Goal: Transaction & Acquisition: Obtain resource

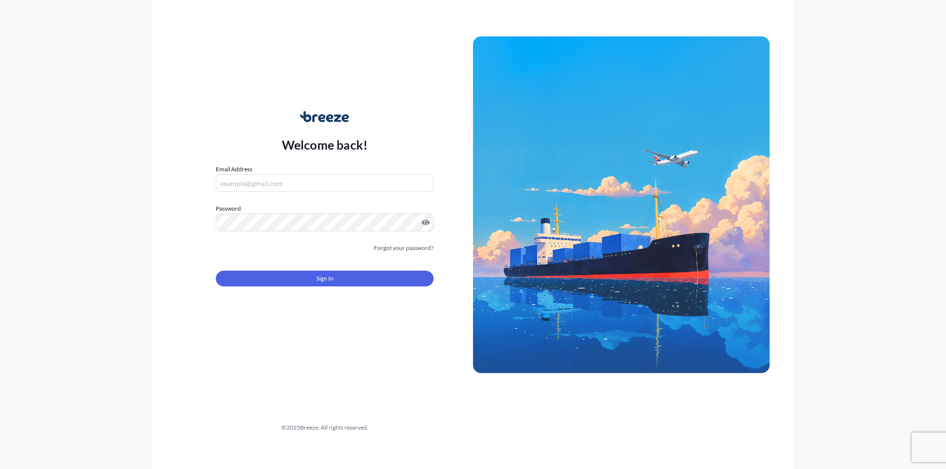
click at [324, 179] on input "Email Address" at bounding box center [325, 183] width 218 height 18
type input "[EMAIL_ADDRESS][DOMAIN_NAME]"
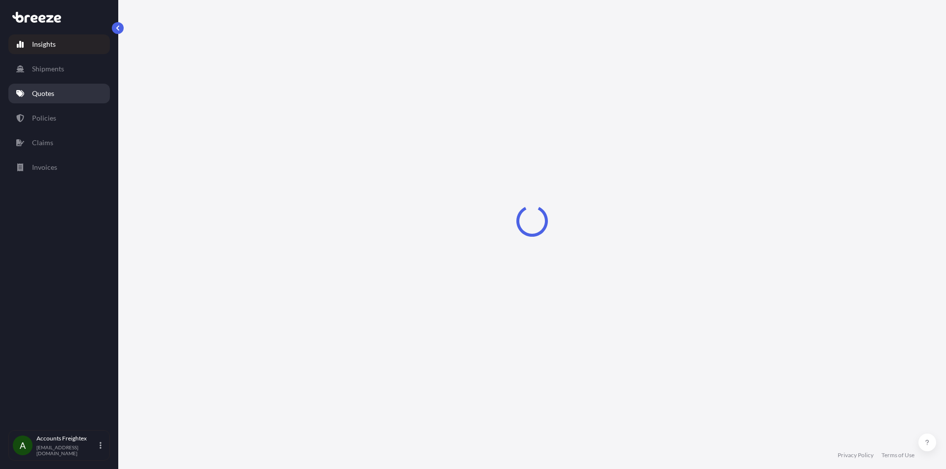
select select "2025"
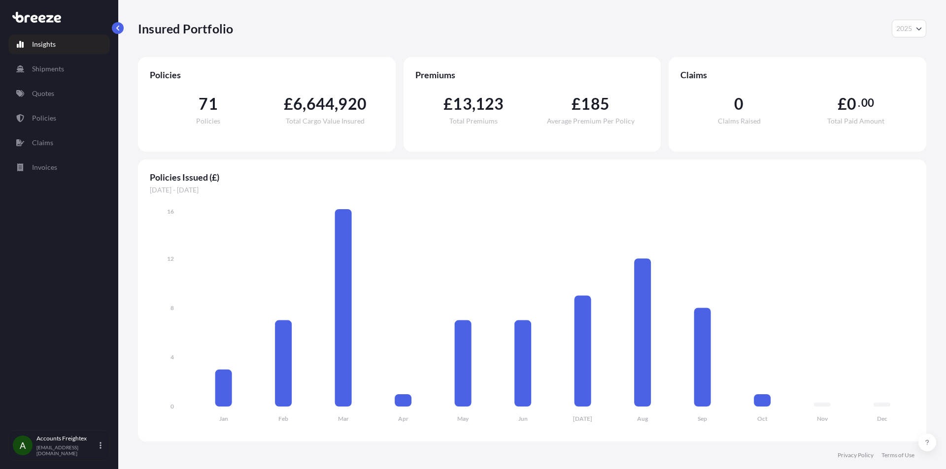
click at [49, 93] on p "Quotes" at bounding box center [43, 94] width 22 height 10
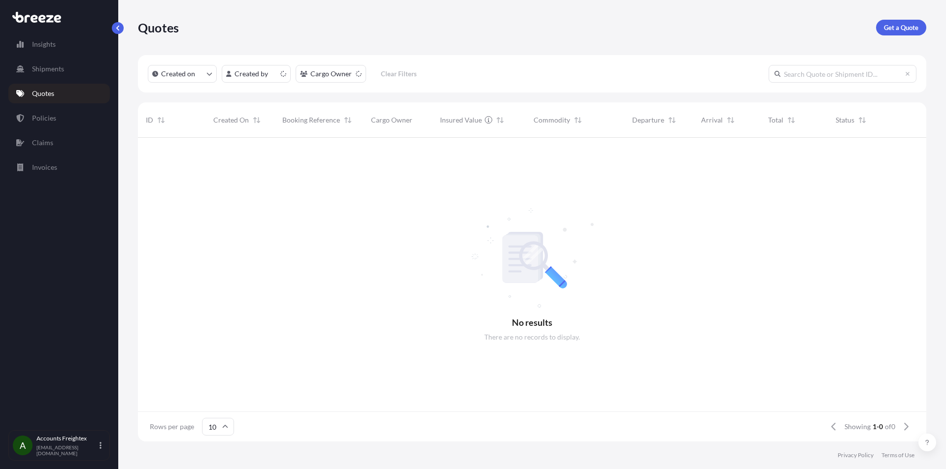
scroll to position [8, 8]
click at [888, 20] on link "Get a Quote" at bounding box center [901, 28] width 50 height 16
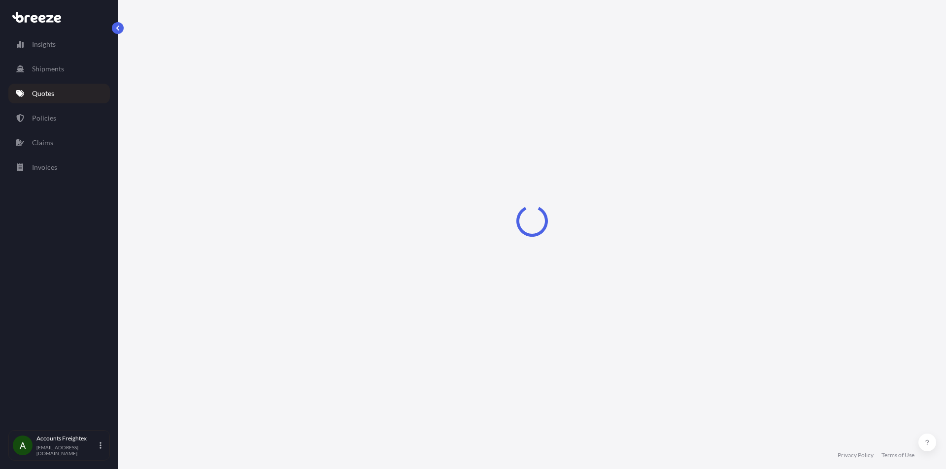
select select "Sea"
select select "1"
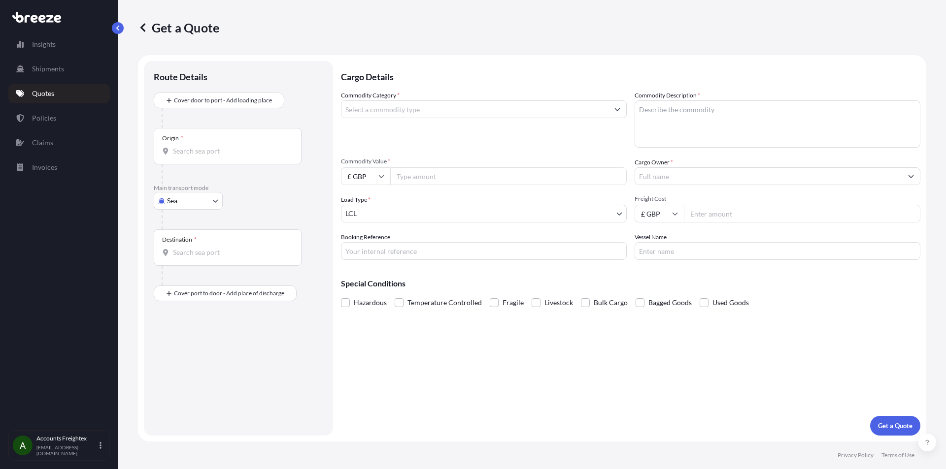
click at [213, 201] on body "Insights Shipments Quotes Policies Claims Invoices A Accounts Freightex [EMAIL_…" at bounding box center [473, 234] width 946 height 469
click at [189, 255] on div "Road" at bounding box center [188, 262] width 61 height 18
select select "Road"
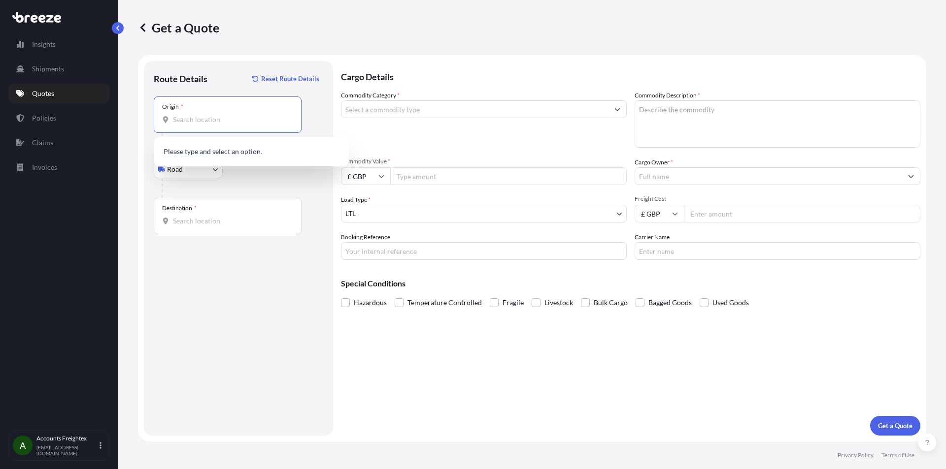
click at [195, 117] on input "Origin *" at bounding box center [231, 120] width 116 height 10
type input "Doncaster DN11 8BZ, [GEOGRAPHIC_DATA]"
click at [200, 223] on input "Destination *" at bounding box center [231, 221] width 116 height 10
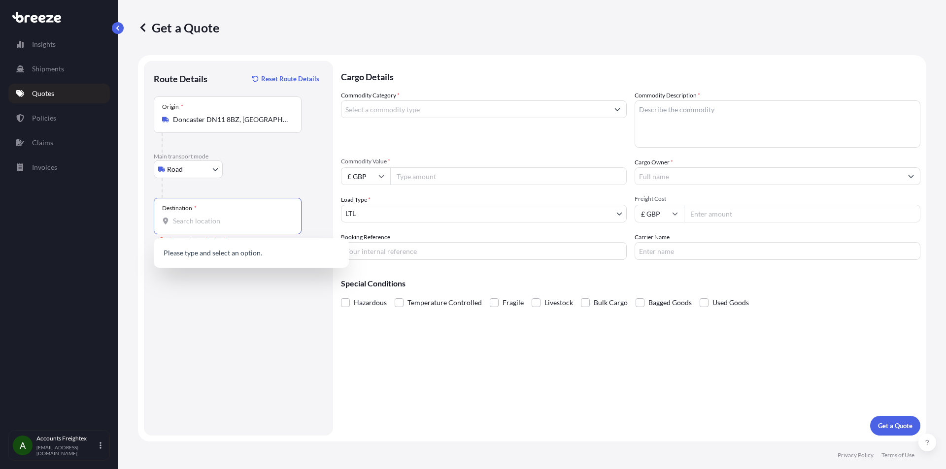
click at [197, 217] on input "Destination * Please select a destination" at bounding box center [231, 221] width 116 height 10
paste input "Chemin.de.la.biole 1860 Aigle [GEOGRAPHIC_DATA]"
click at [280, 242] on div "Chemin de la Biole, 1860 [GEOGRAPHIC_DATA], [GEOGRAPHIC_DATA]" at bounding box center [251, 256] width 187 height 28
type input "Chemin de la Biole, 1860 [GEOGRAPHIC_DATA], [GEOGRAPHIC_DATA]"
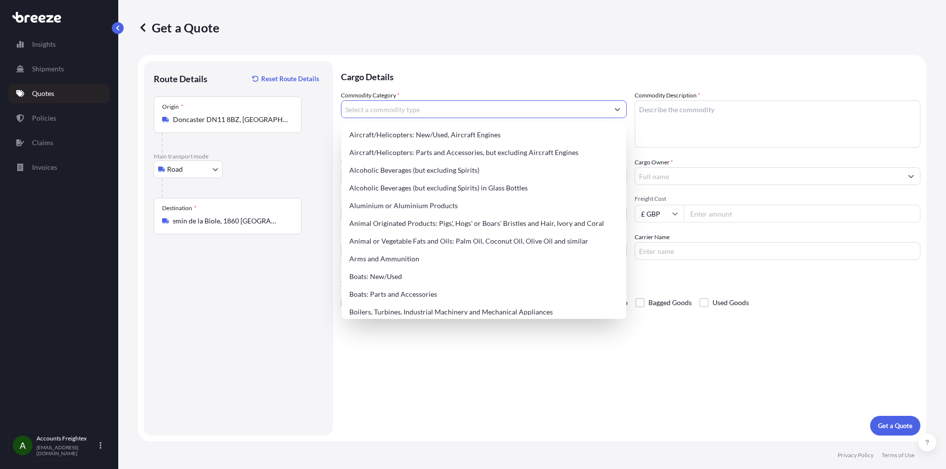
click at [437, 115] on input "Commodity Category *" at bounding box center [474, 109] width 267 height 18
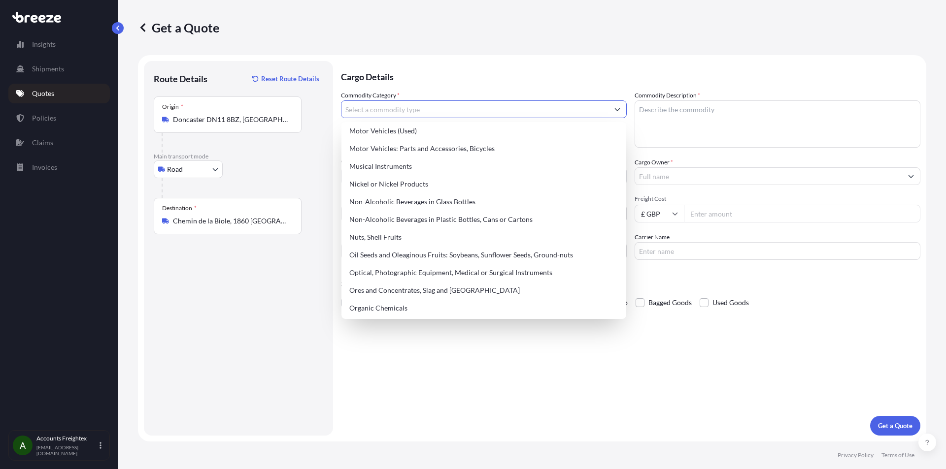
scroll to position [1440, 0]
click at [474, 149] on div "Motor Vehicles: Parts and Accessories, Bicycles" at bounding box center [483, 149] width 277 height 18
type input "Motor Vehicles: Parts and Accessories, Bicycles"
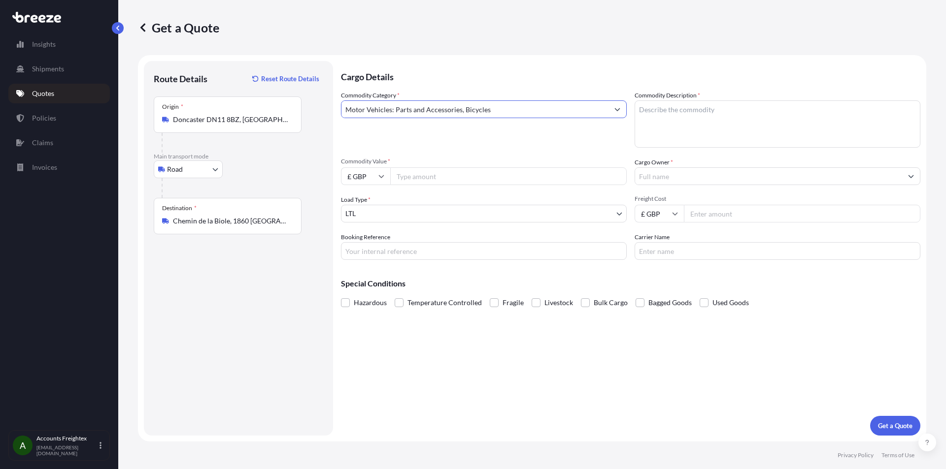
click at [682, 110] on textarea "Commodity Description *" at bounding box center [777, 123] width 286 height 47
type textarea "VEHICLE BODY"
click at [666, 181] on input "Cargo Owner *" at bounding box center [768, 176] width 267 height 18
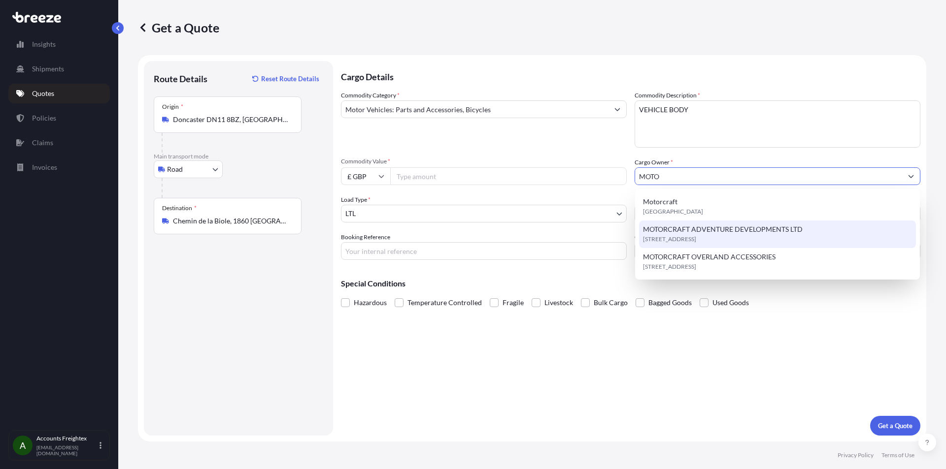
click at [698, 229] on span "MOTORCRAFT ADVENTURE DEVELOPMENTS LTD" at bounding box center [723, 230] width 160 height 10
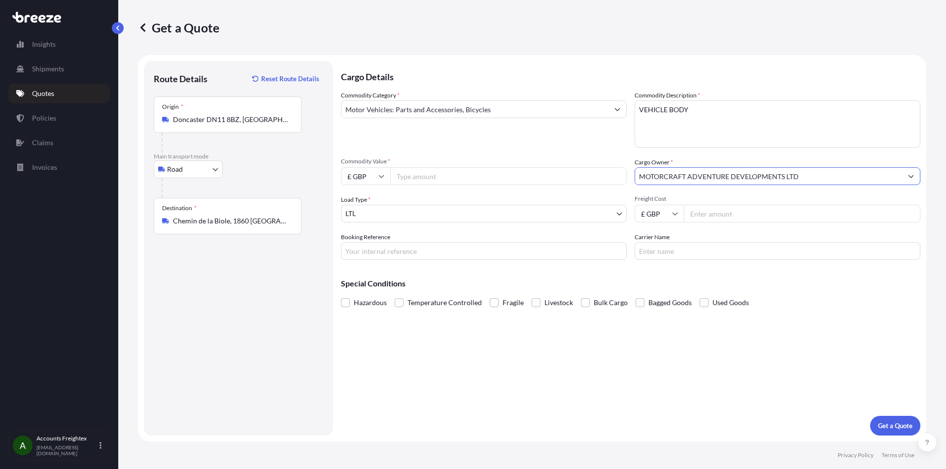
type input "MOTORCRAFT ADVENTURE DEVELOPMENTS LTD"
click at [706, 214] on input "Freight Cost" at bounding box center [802, 214] width 236 height 18
type input "2450"
click at [440, 249] on input "Booking Reference" at bounding box center [484, 251] width 286 height 18
click at [445, 173] on input "Commodity Value *" at bounding box center [508, 176] width 236 height 18
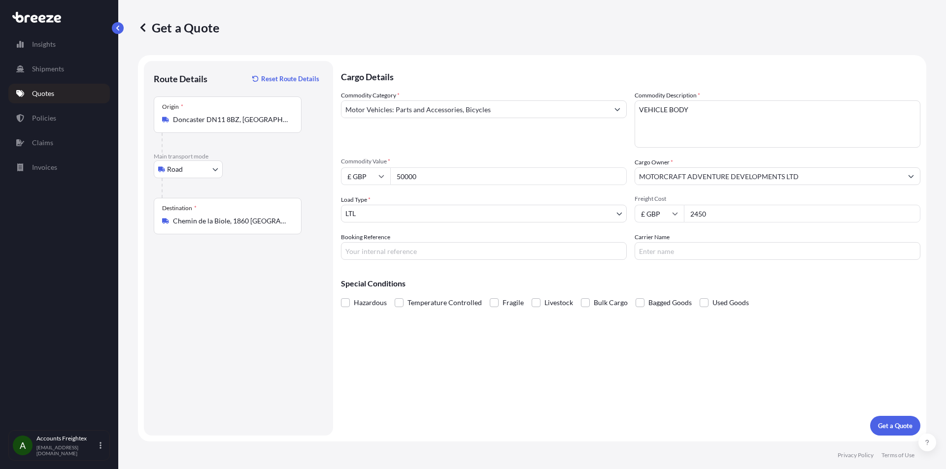
type input "50000"
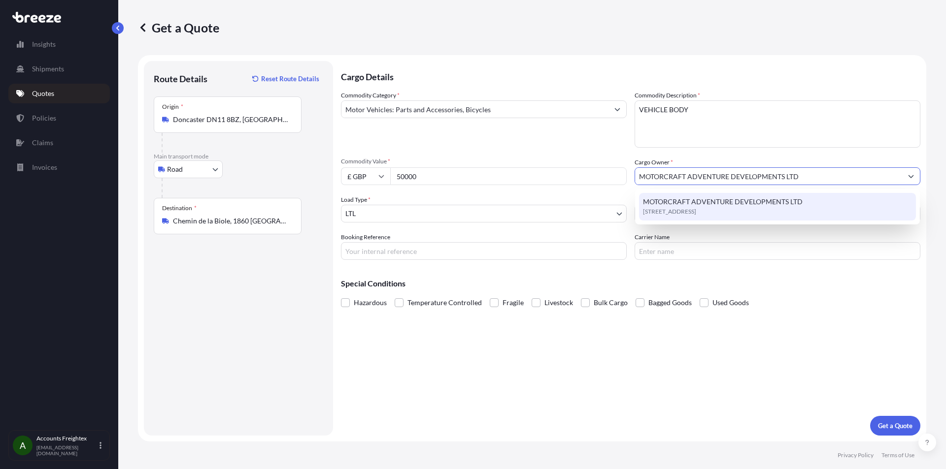
click at [688, 197] on div "MOTORCRAFT ADVENTURE DEVELOPMENTS LTD [GEOGRAPHIC_DATA], [GEOGRAPHIC_DATA], [GE…" at bounding box center [777, 207] width 277 height 28
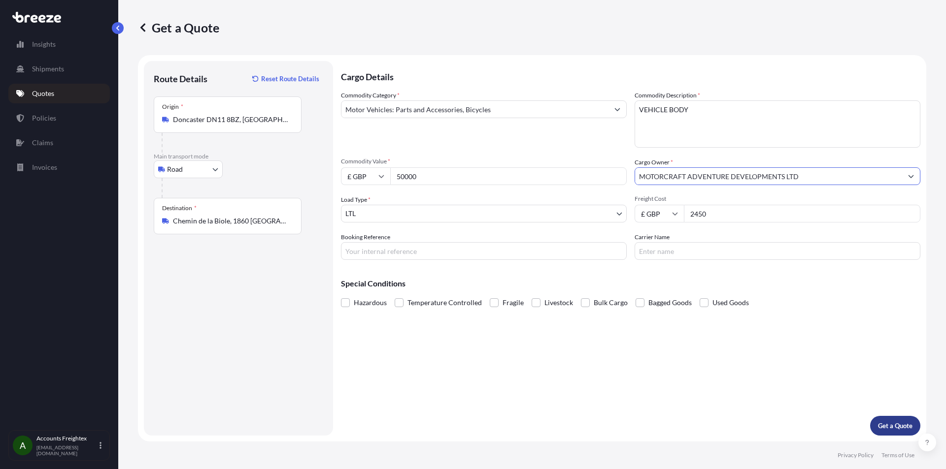
click at [884, 423] on p "Get a Quote" at bounding box center [895, 426] width 34 height 10
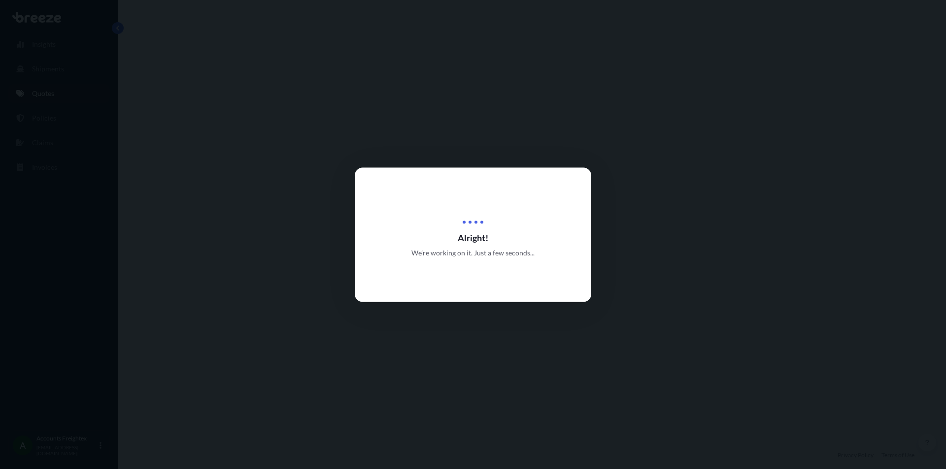
select select "Road"
select select "1"
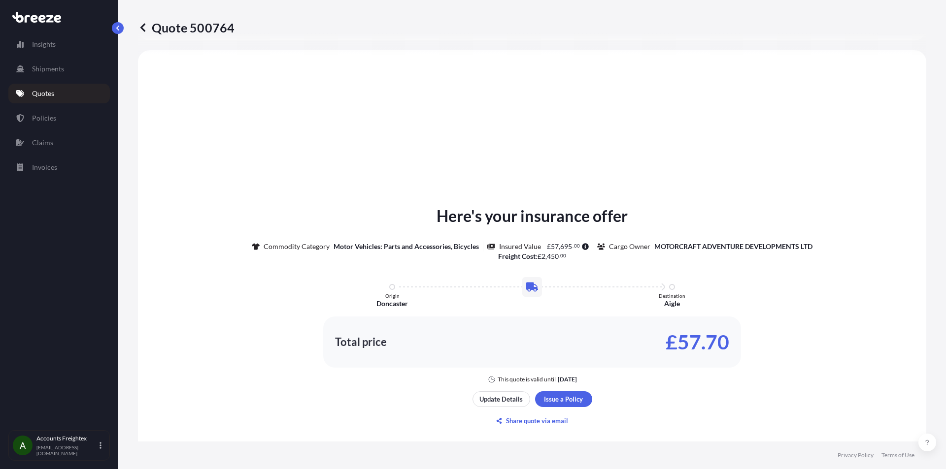
scroll to position [297, 0]
drag, startPoint x: 239, startPoint y: 25, endPoint x: 244, endPoint y: 27, distance: 5.1
click at [244, 27] on div "Quote 500764" at bounding box center [532, 28] width 788 height 16
drag, startPoint x: 242, startPoint y: 28, endPoint x: 216, endPoint y: 28, distance: 26.1
click at [242, 28] on div "Quote 500764" at bounding box center [532, 28] width 788 height 16
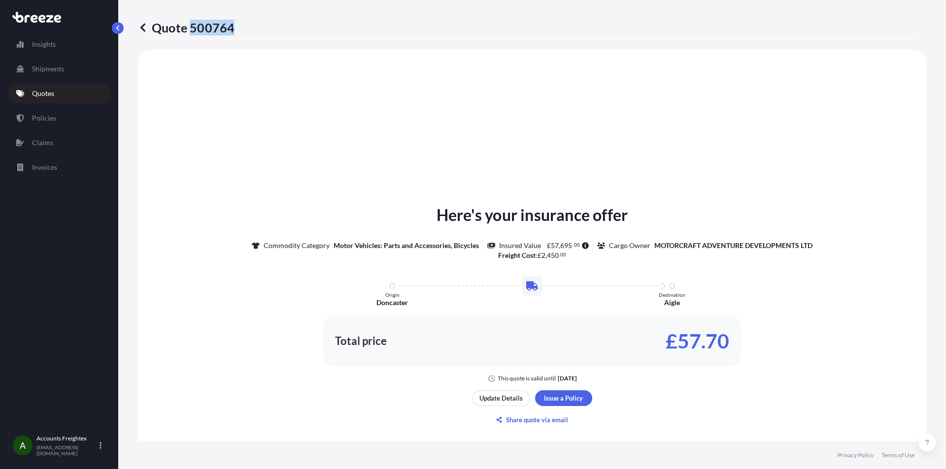
drag, startPoint x: 190, startPoint y: 27, endPoint x: 232, endPoint y: 31, distance: 42.5
click at [232, 31] on p "Quote 500764" at bounding box center [186, 28] width 97 height 16
copy p "500764"
click at [97, 446] on div "Accounts Freightex [EMAIL_ADDRESS][DOMAIN_NAME]" at bounding box center [70, 446] width 69 height 22
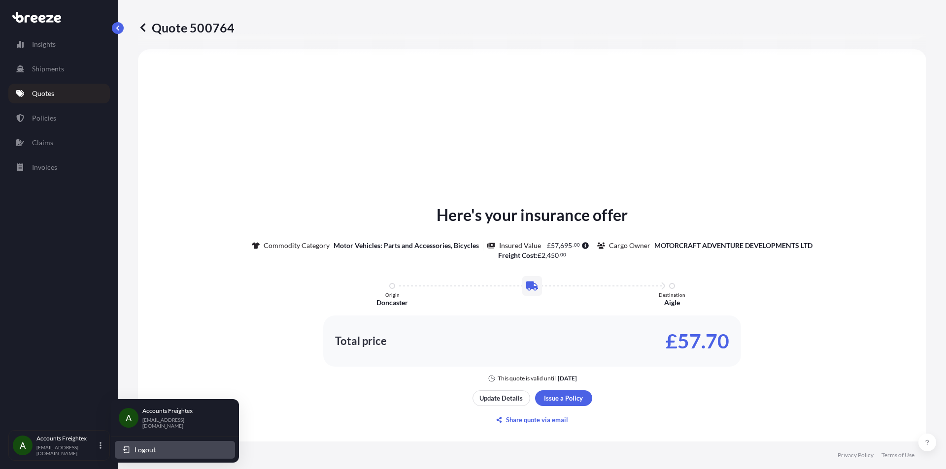
click at [155, 445] on span "Logout" at bounding box center [144, 450] width 21 height 10
